Goal: Transaction & Acquisition: Book appointment/travel/reservation

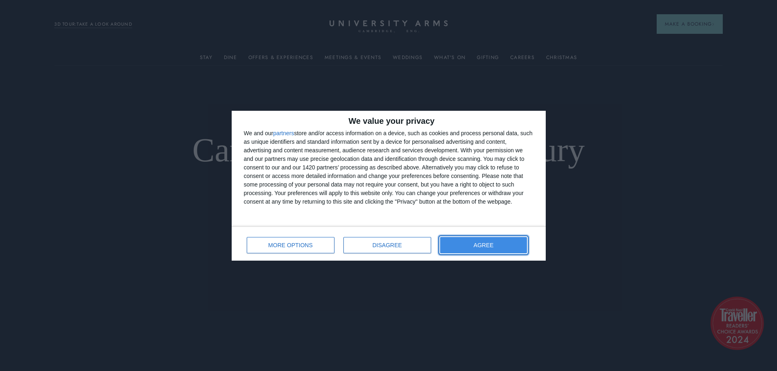
click at [484, 247] on span "AGREE" at bounding box center [483, 246] width 20 height 6
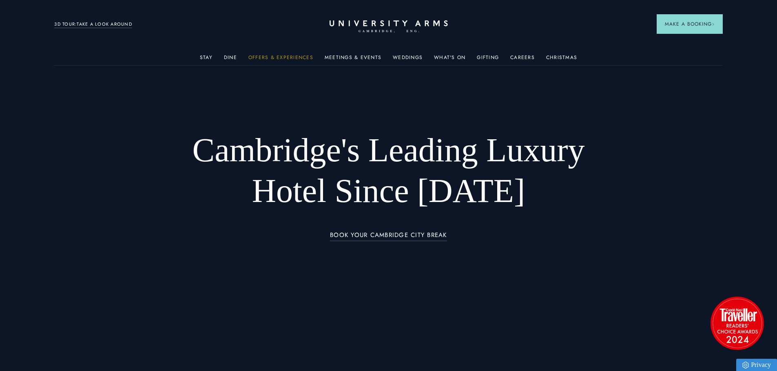
click at [270, 57] on link "Offers & Experiences" at bounding box center [280, 60] width 65 height 11
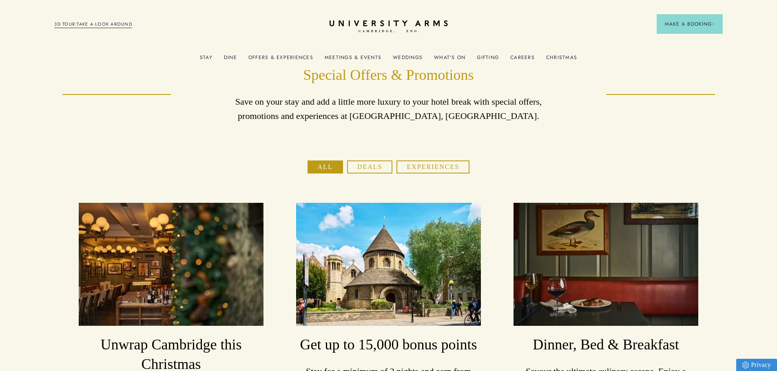
click at [554, 56] on link "Christmas" at bounding box center [561, 60] width 31 height 11
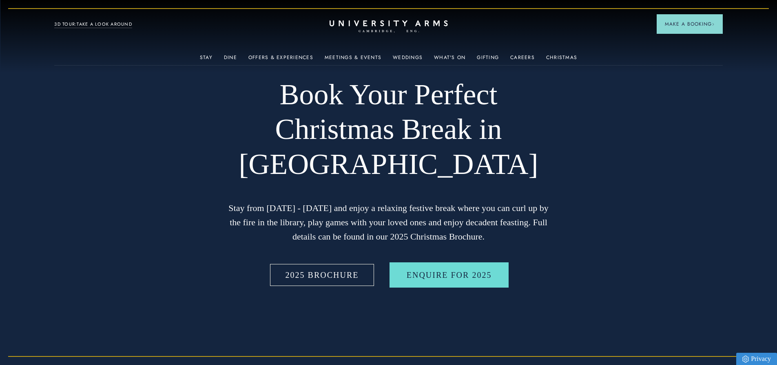
click at [323, 270] on link "2025 BROCHURE" at bounding box center [322, 275] width 108 height 25
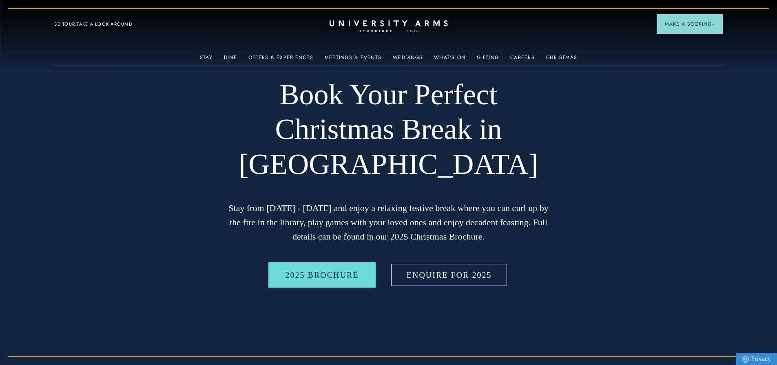
click at [447, 279] on link "Enquire for 2025" at bounding box center [448, 275] width 119 height 25
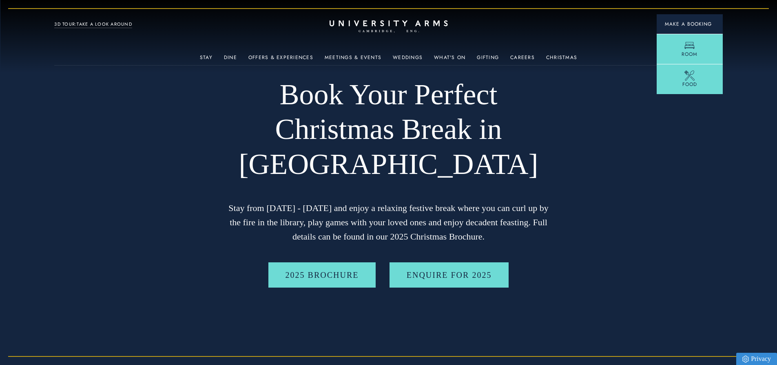
click at [692, 22] on span "Make a Booking" at bounding box center [690, 23] width 50 height 7
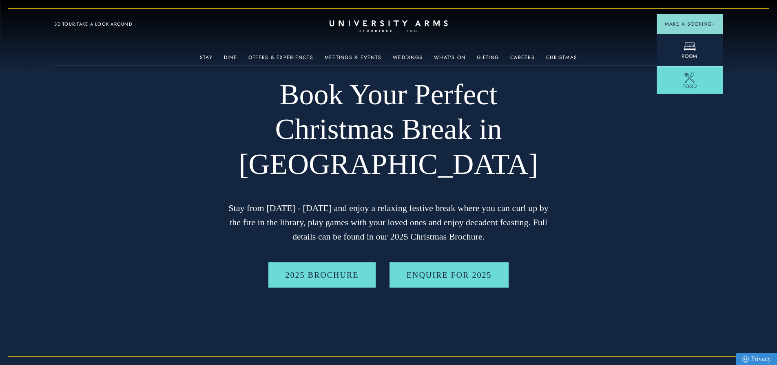
click at [681, 48] on link "Room" at bounding box center [689, 50] width 66 height 32
